Goal: Check status: Check status

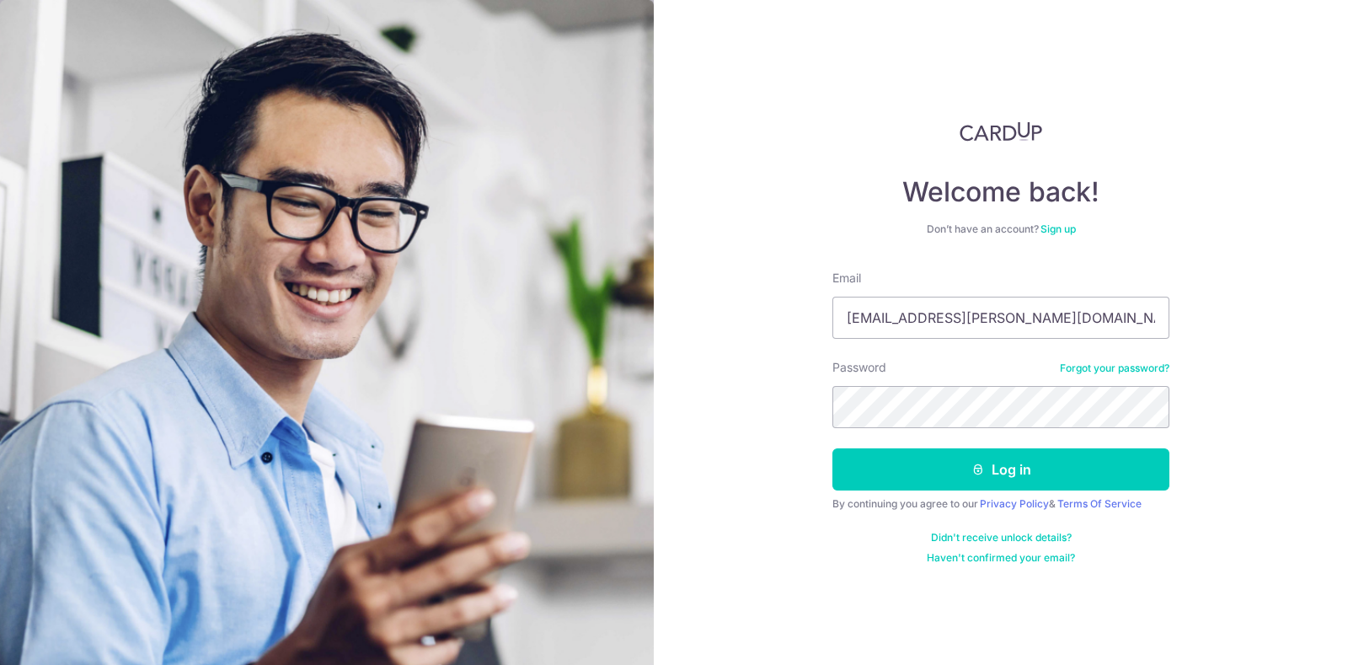
type input "[EMAIL_ADDRESS][PERSON_NAME][DOMAIN_NAME]"
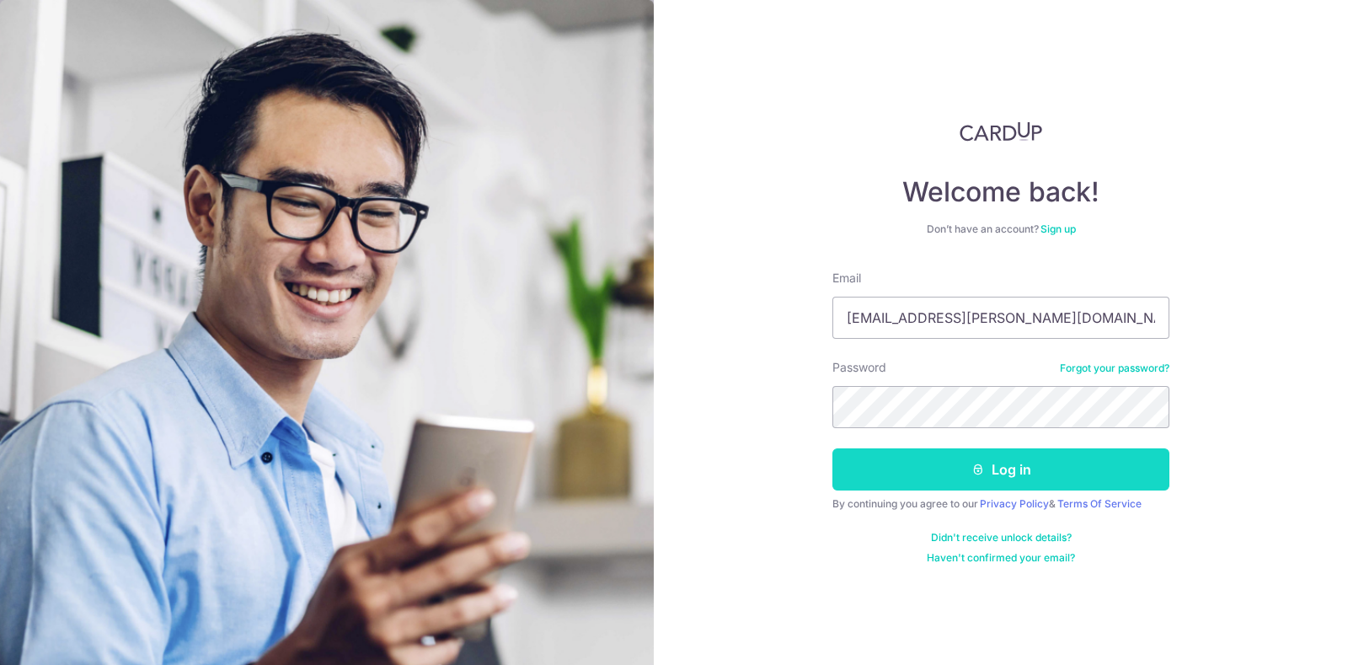
click at [990, 450] on button "Log in" at bounding box center [1000, 469] width 337 height 42
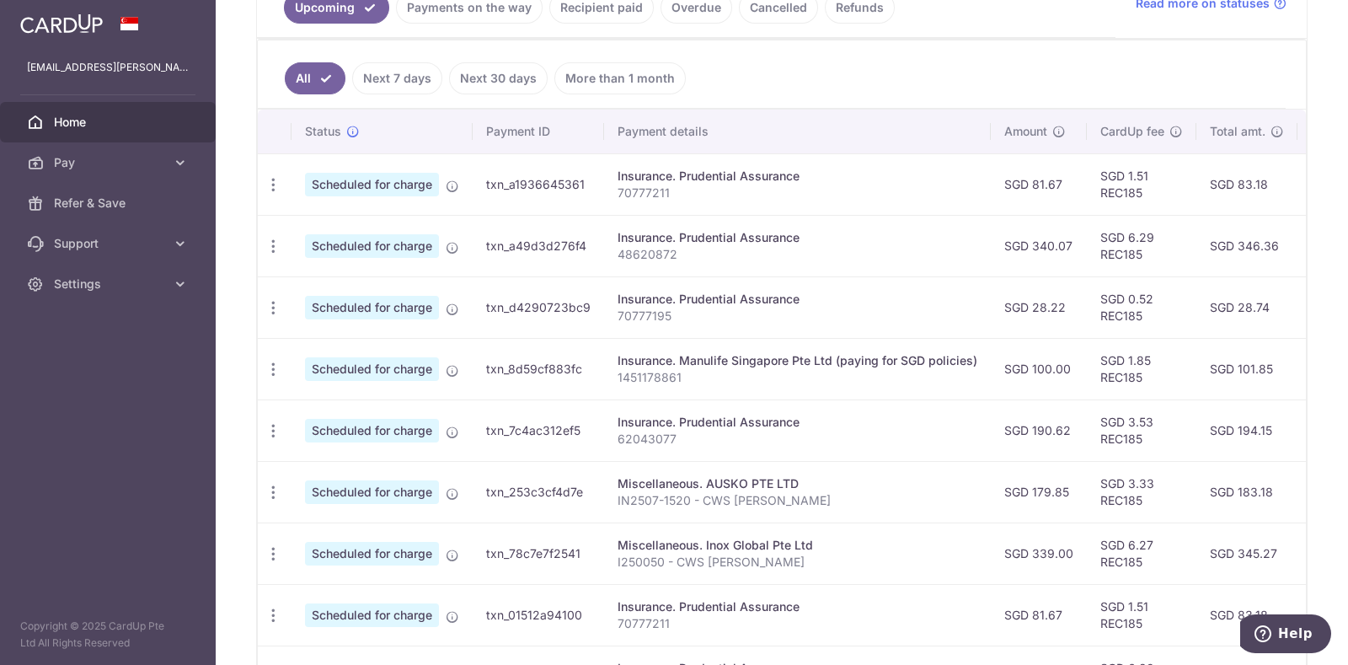
scroll to position [526, 0]
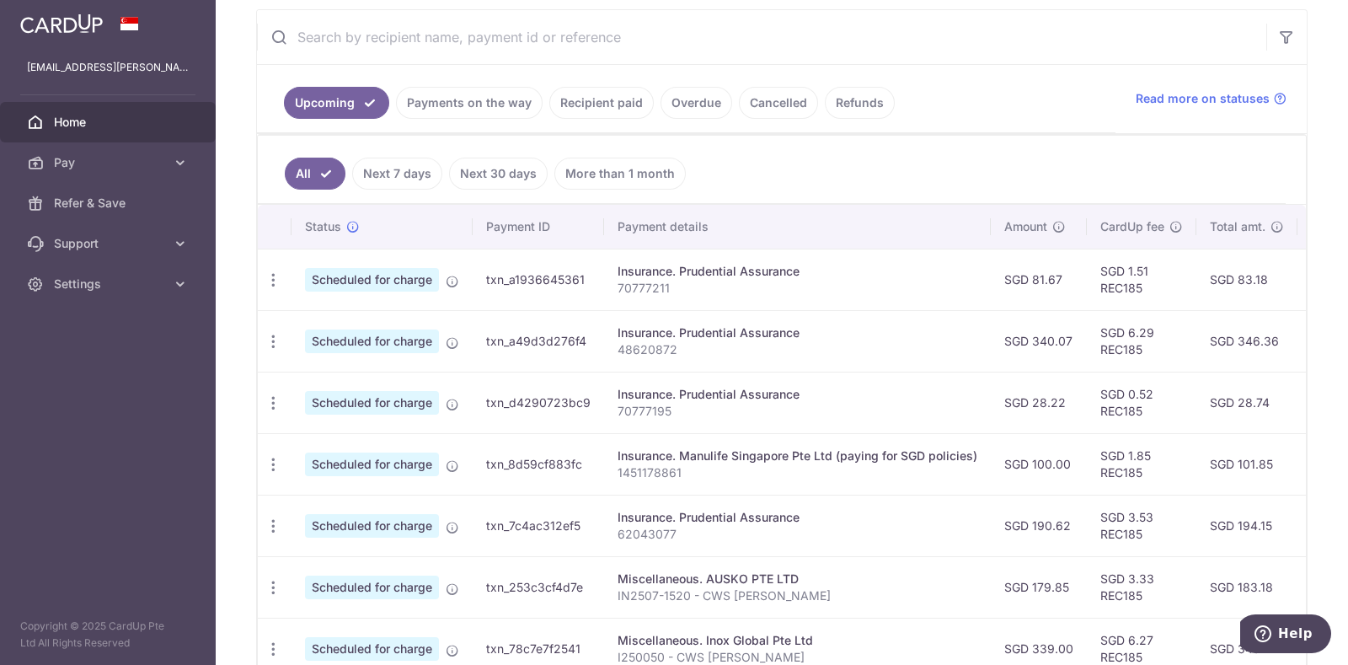
click at [456, 111] on link "Payments on the way" at bounding box center [469, 103] width 147 height 32
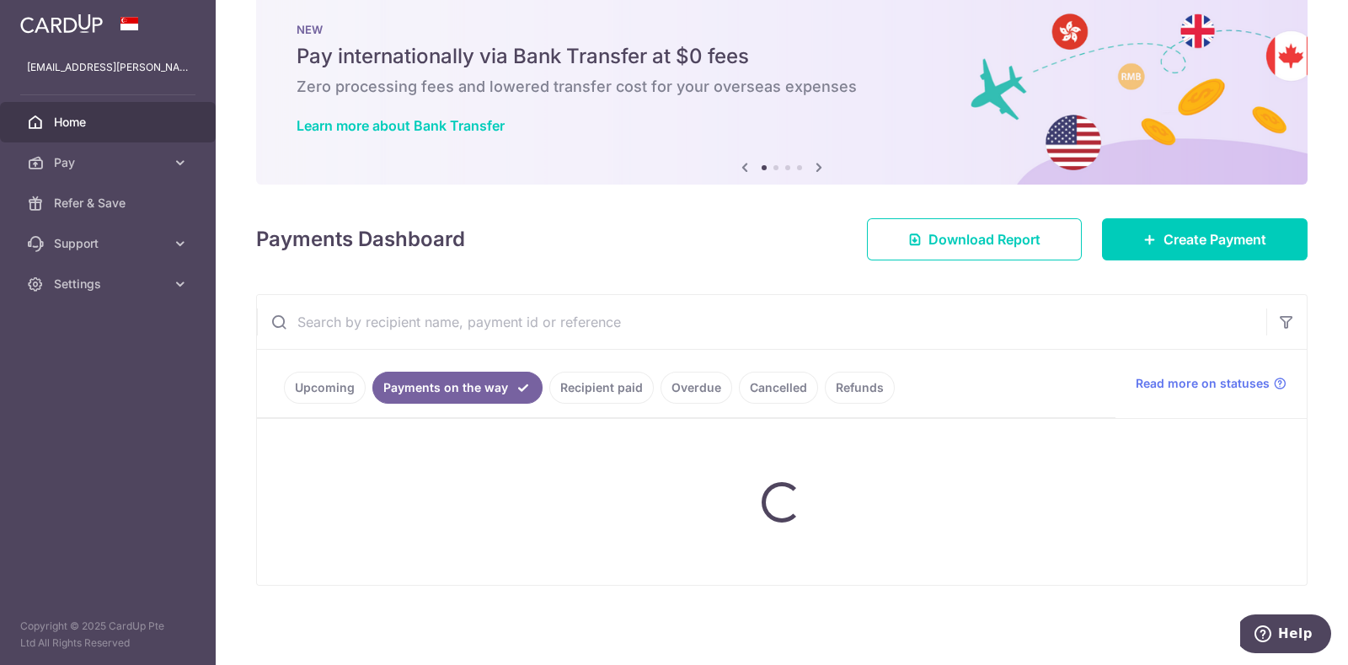
scroll to position [84, 0]
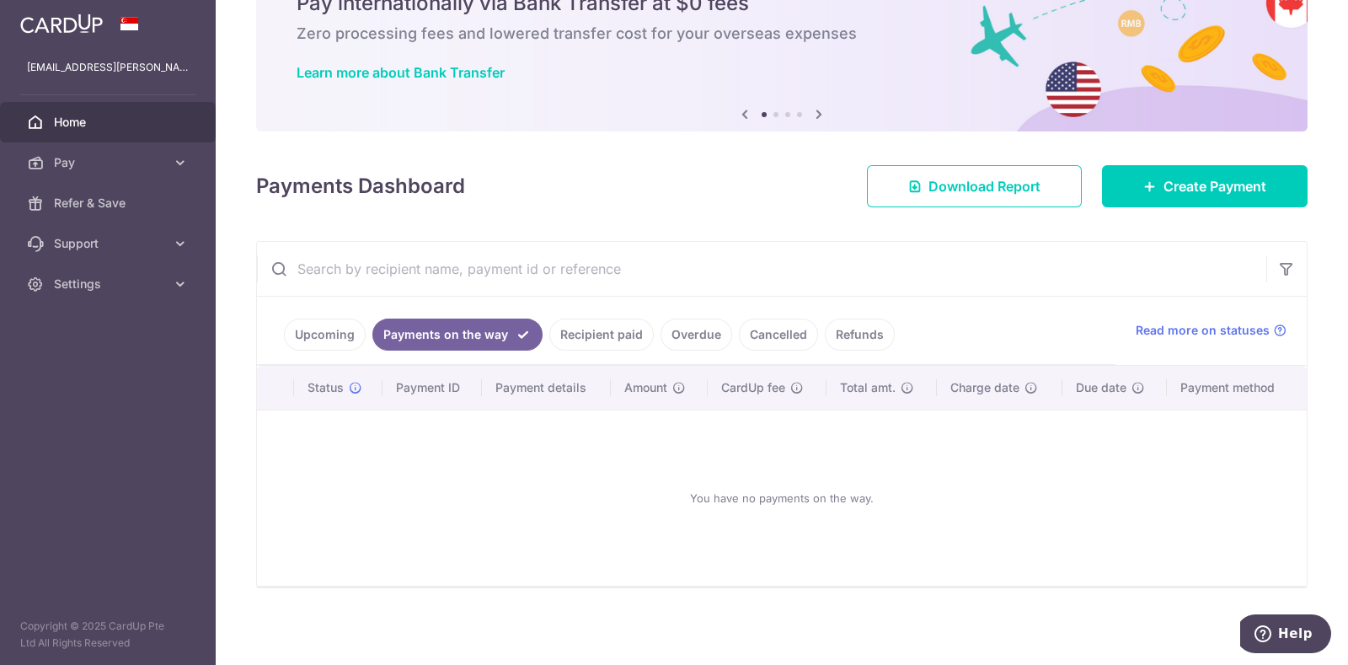
click at [574, 336] on link "Recipient paid" at bounding box center [601, 334] width 104 height 32
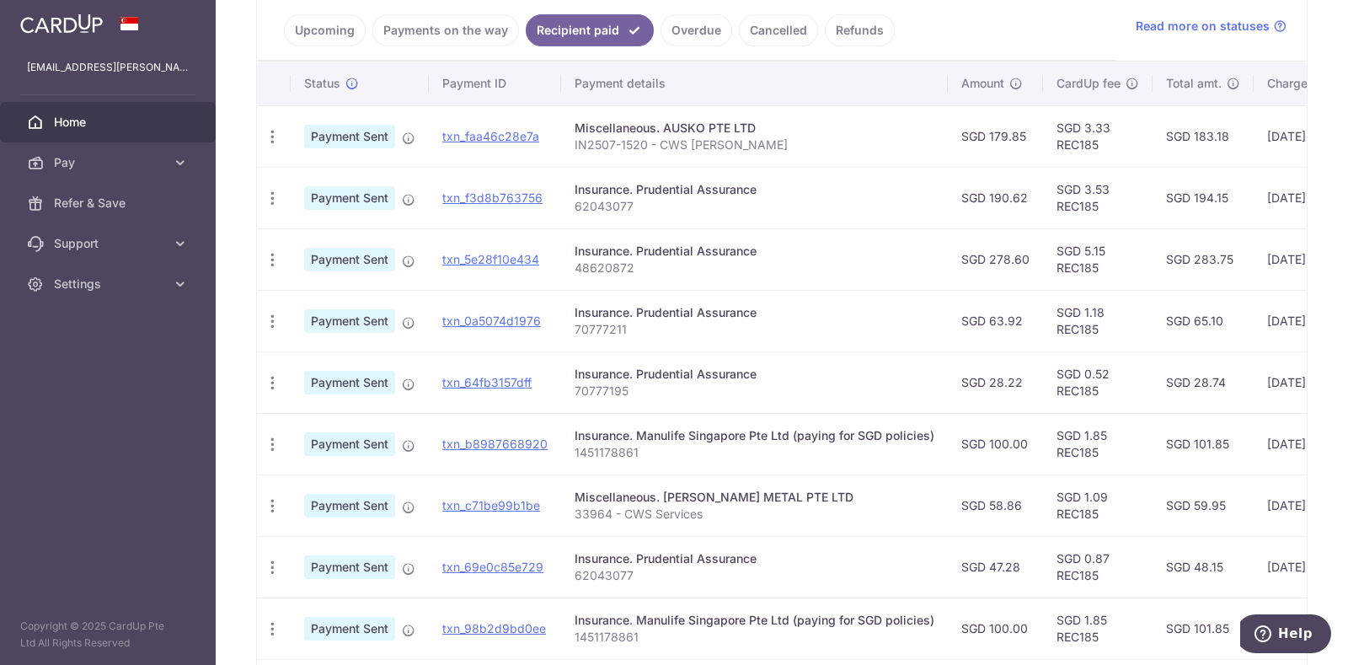
scroll to position [420, 0]
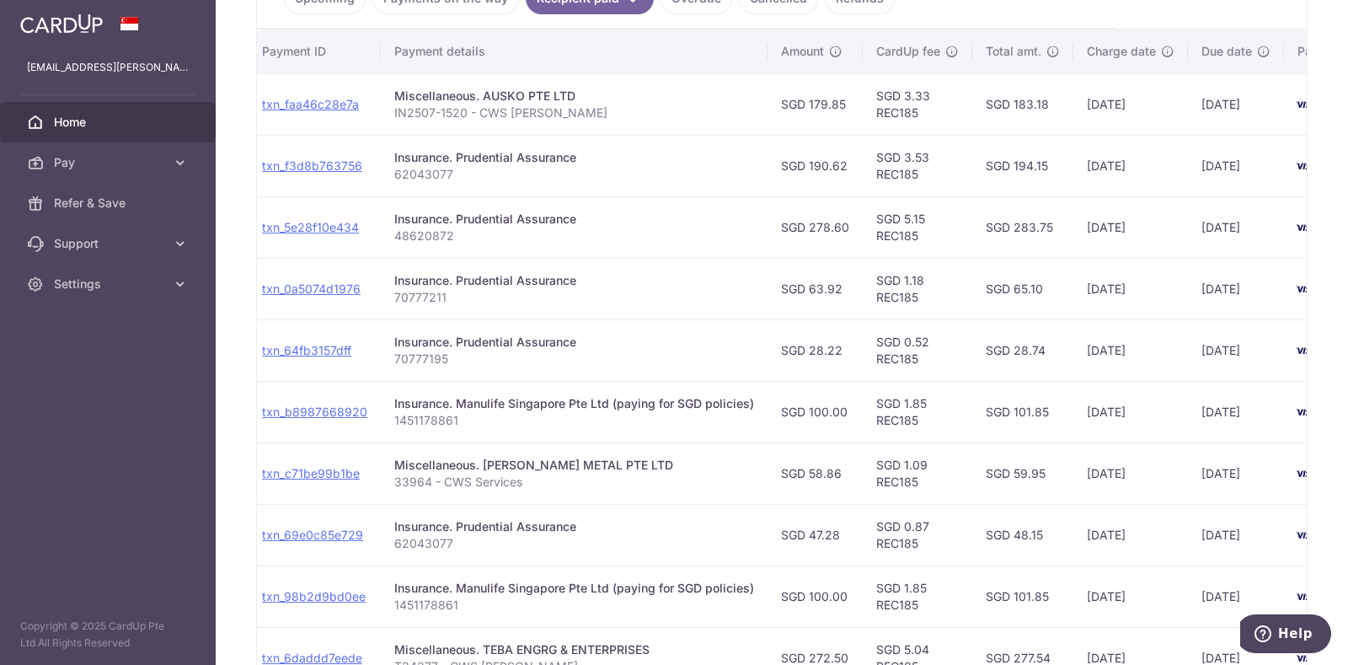
drag, startPoint x: 1151, startPoint y: 169, endPoint x: 1322, endPoint y: 166, distance: 171.0
click at [1322, 166] on div "× Pause Schedule Pause all future payments in this series Pause just this one p…" at bounding box center [782, 332] width 1132 height 665
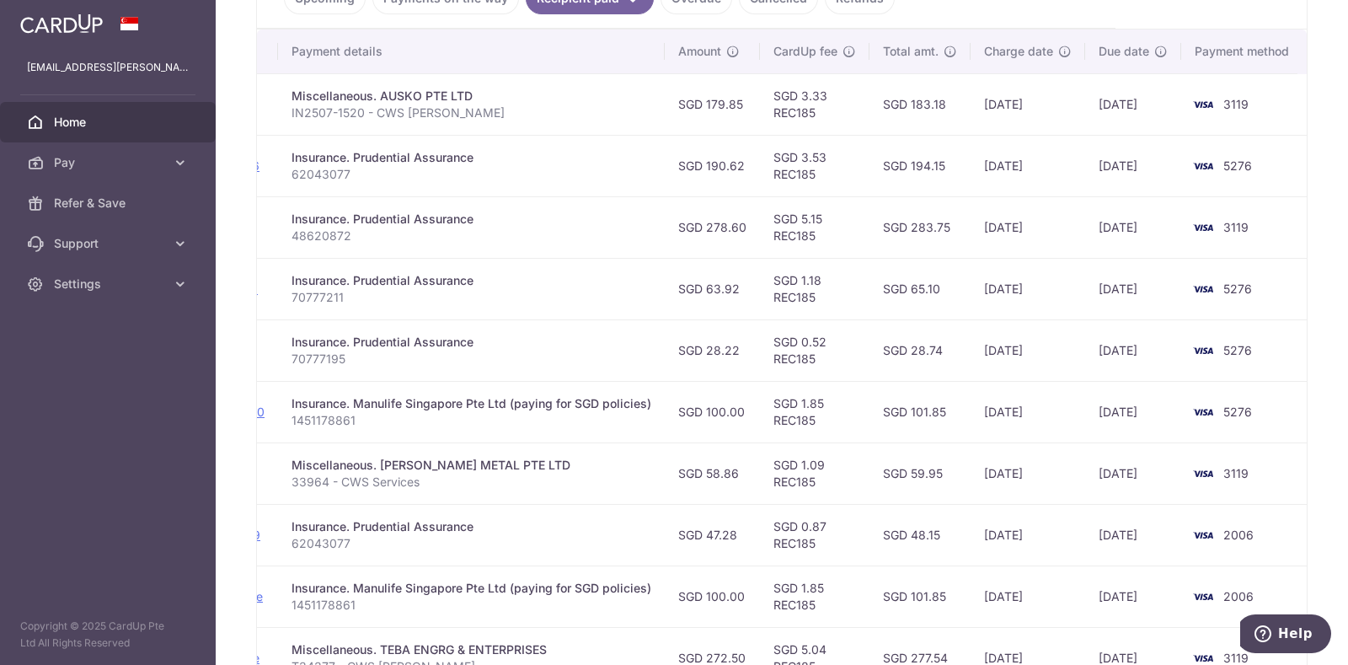
click at [955, 181] on td "SGD 194.15" at bounding box center [919, 165] width 101 height 61
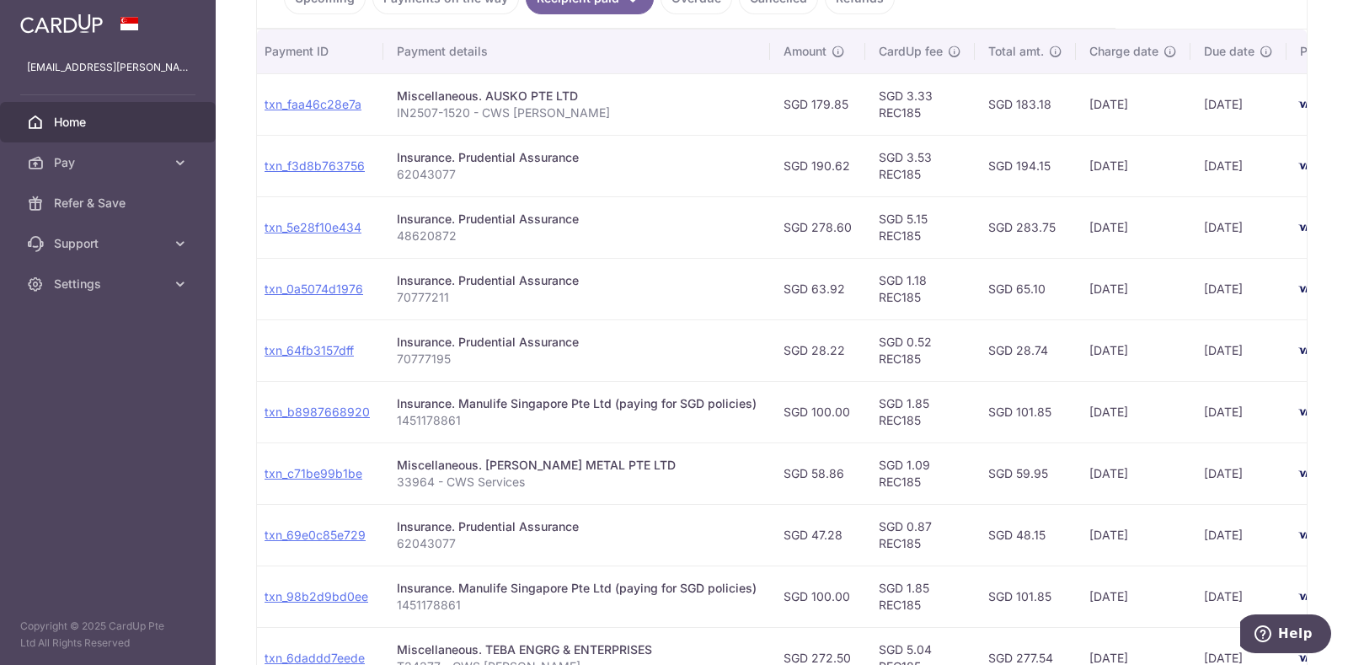
scroll to position [0, 0]
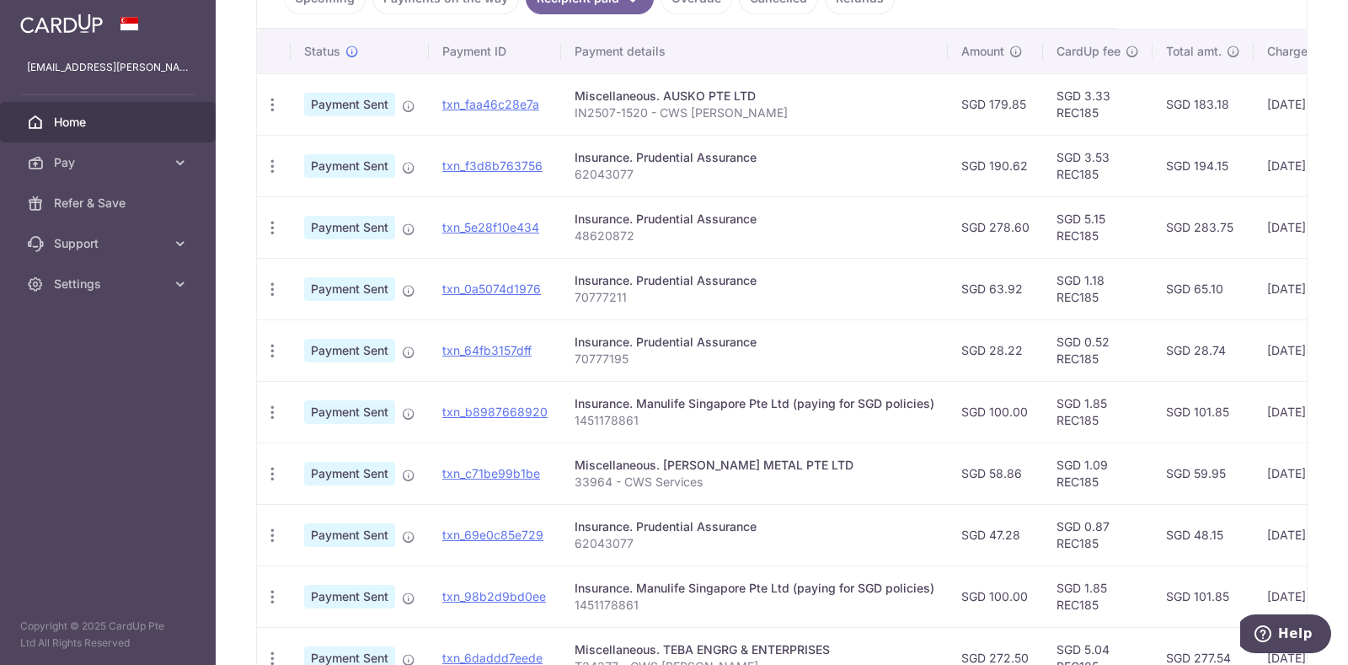
drag, startPoint x: 727, startPoint y: 168, endPoint x: 247, endPoint y: 191, distance: 480.7
click at [247, 191] on div "× Pause Schedule Pause all future payments in this series Pause just this one p…" at bounding box center [782, 332] width 1132 height 665
click at [767, 397] on div "Insurance. Manulife Singapore Pte Ltd (paying for SGD policies)" at bounding box center [754, 403] width 360 height 17
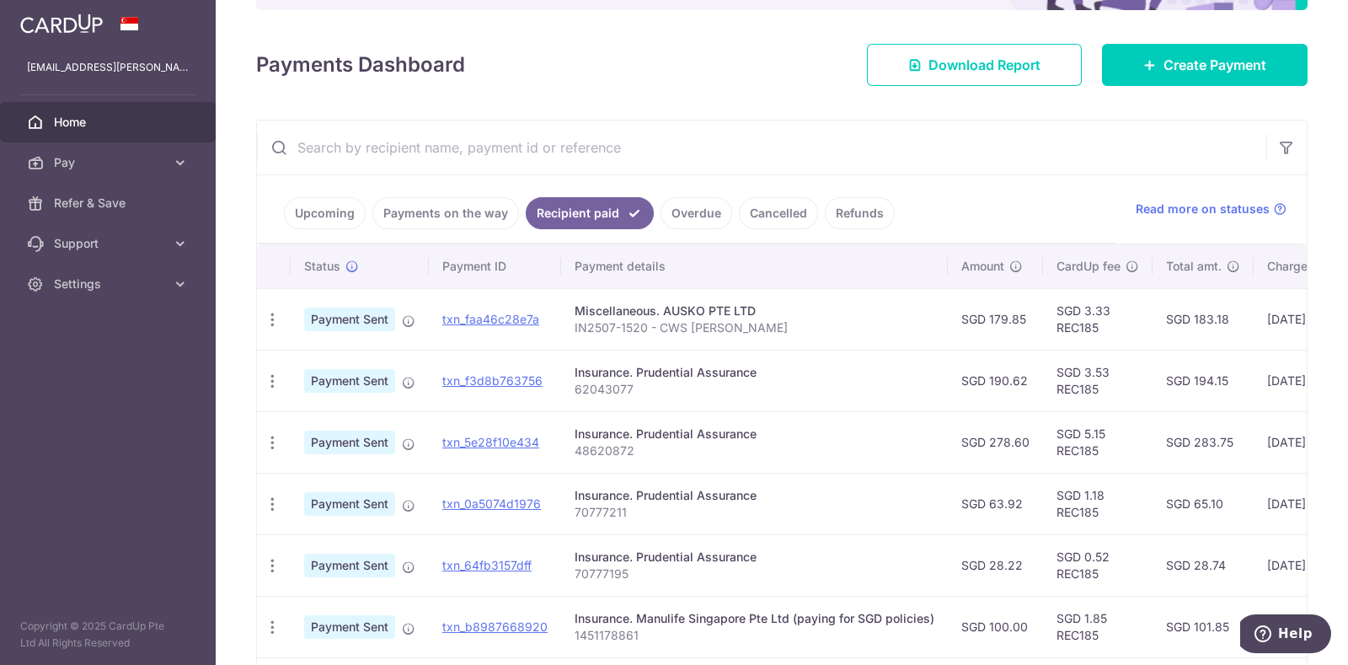
scroll to position [104, 0]
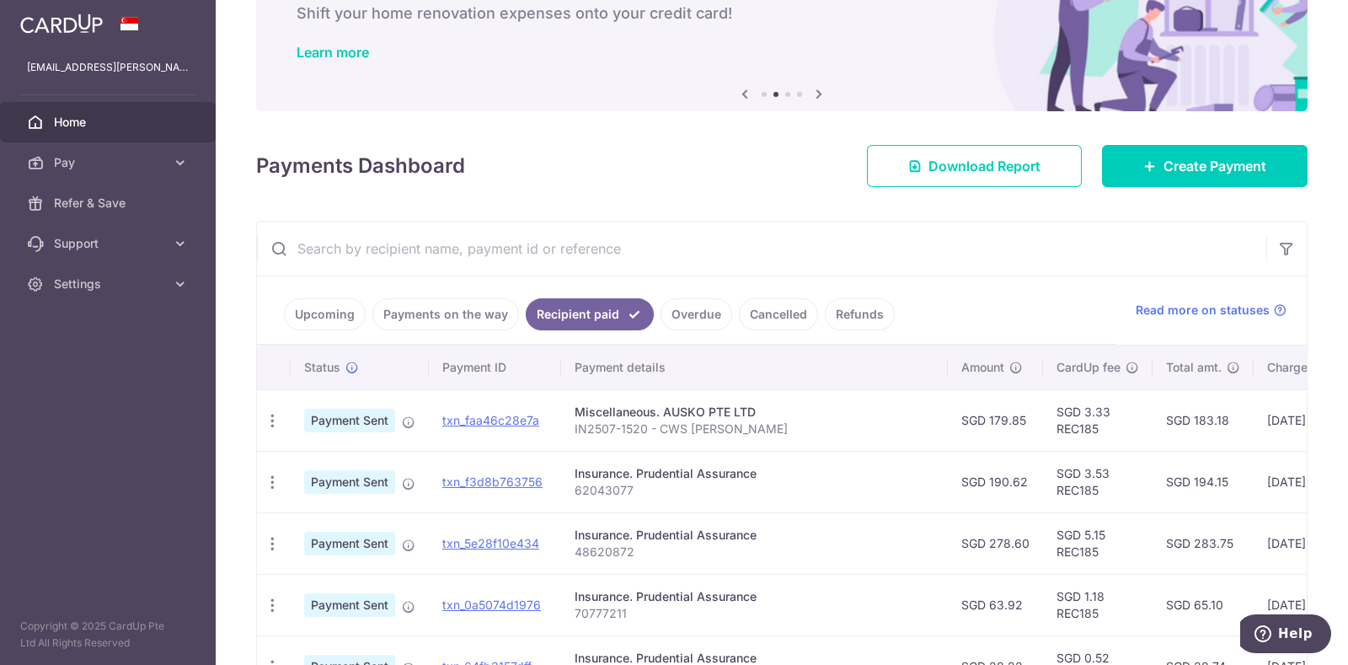
click at [326, 313] on link "Upcoming" at bounding box center [325, 314] width 82 height 32
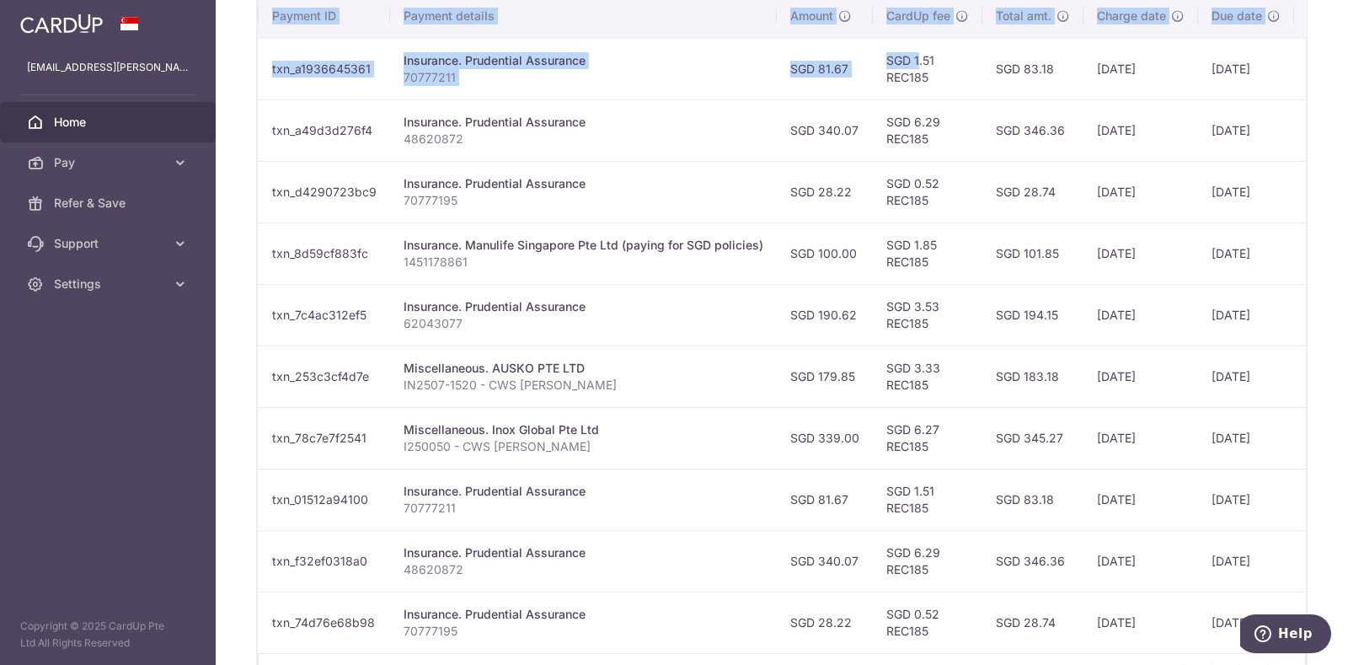
scroll to position [0, 328]
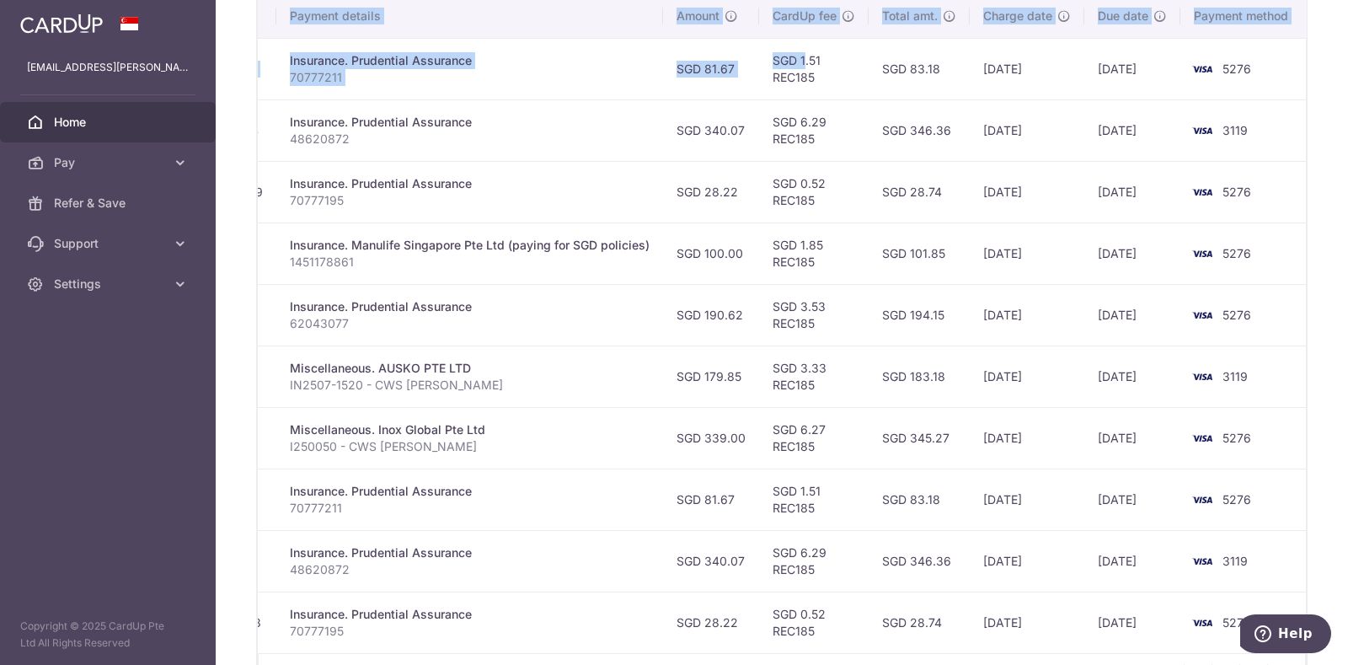
drag, startPoint x: 1130, startPoint y: 60, endPoint x: 1057, endPoint y: 66, distance: 73.5
click at [1057, 66] on tr "Update payment Cancel payment Scheduled for charge txn_a1936645361 Insurance. P…" at bounding box center [619, 68] width 1378 height 61
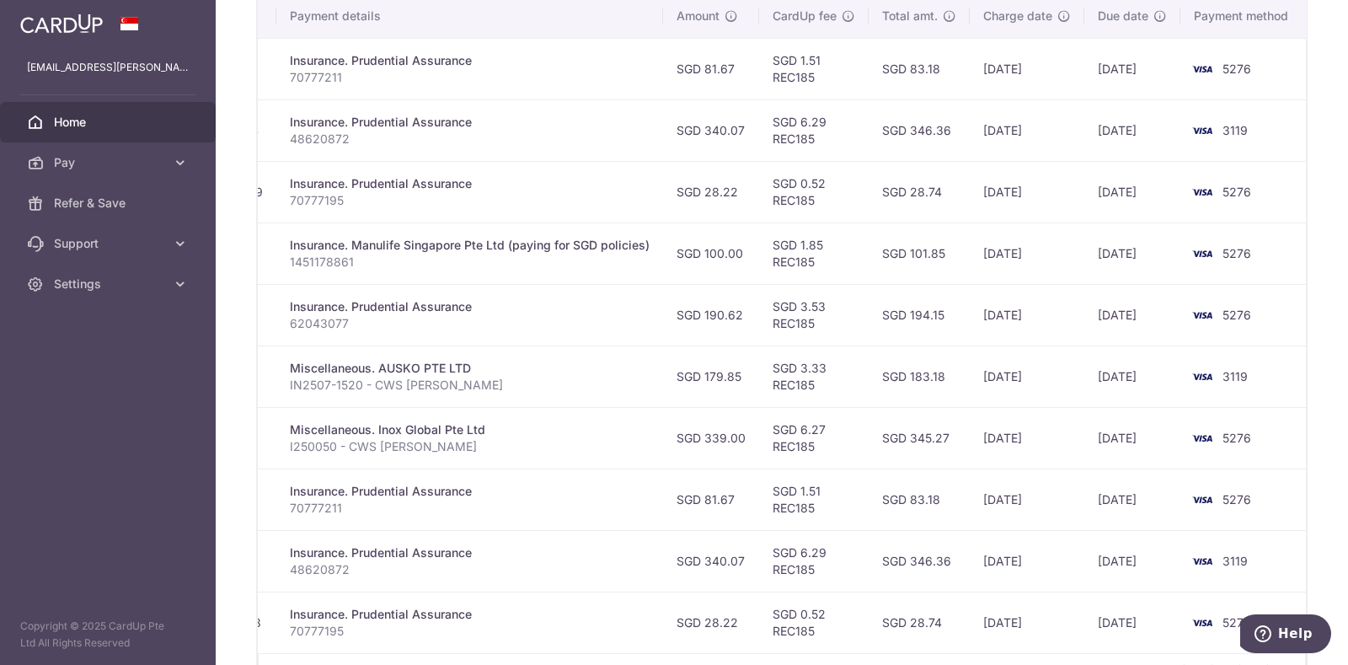
click at [980, 177] on td "20/08/2025" at bounding box center [1027, 191] width 115 height 61
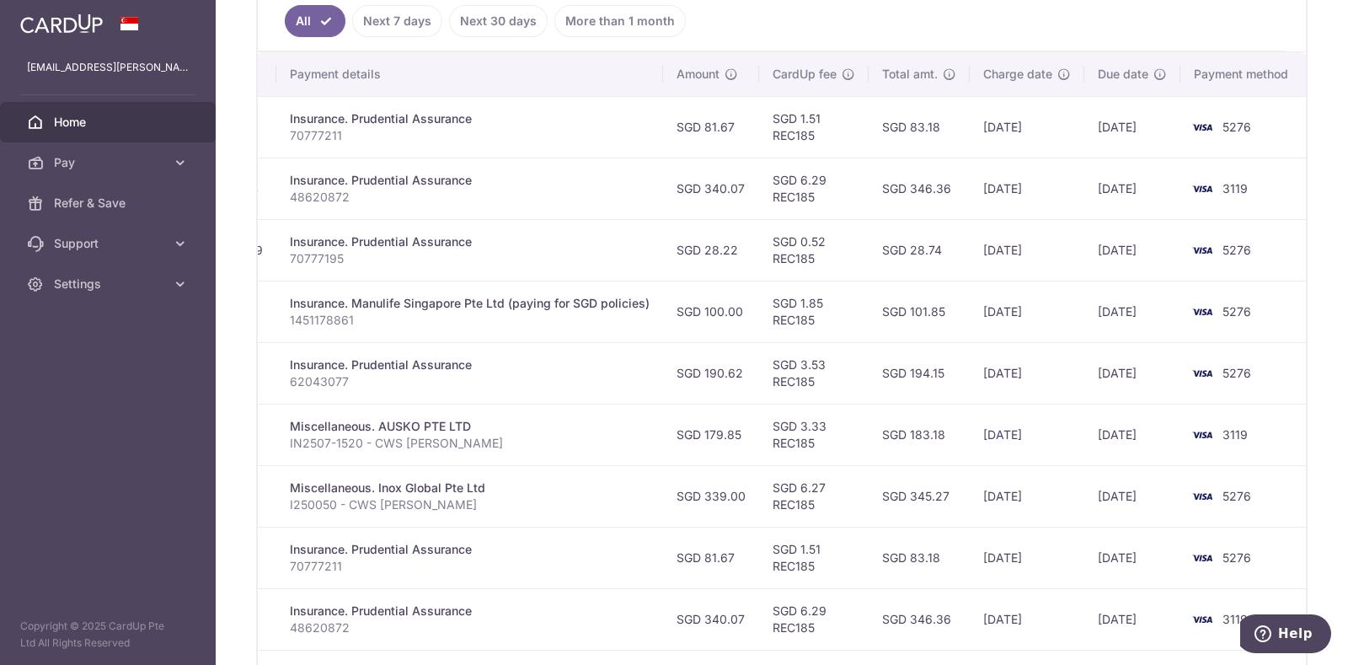
scroll to position [420, 0]
